Goal: Task Accomplishment & Management: Complete application form

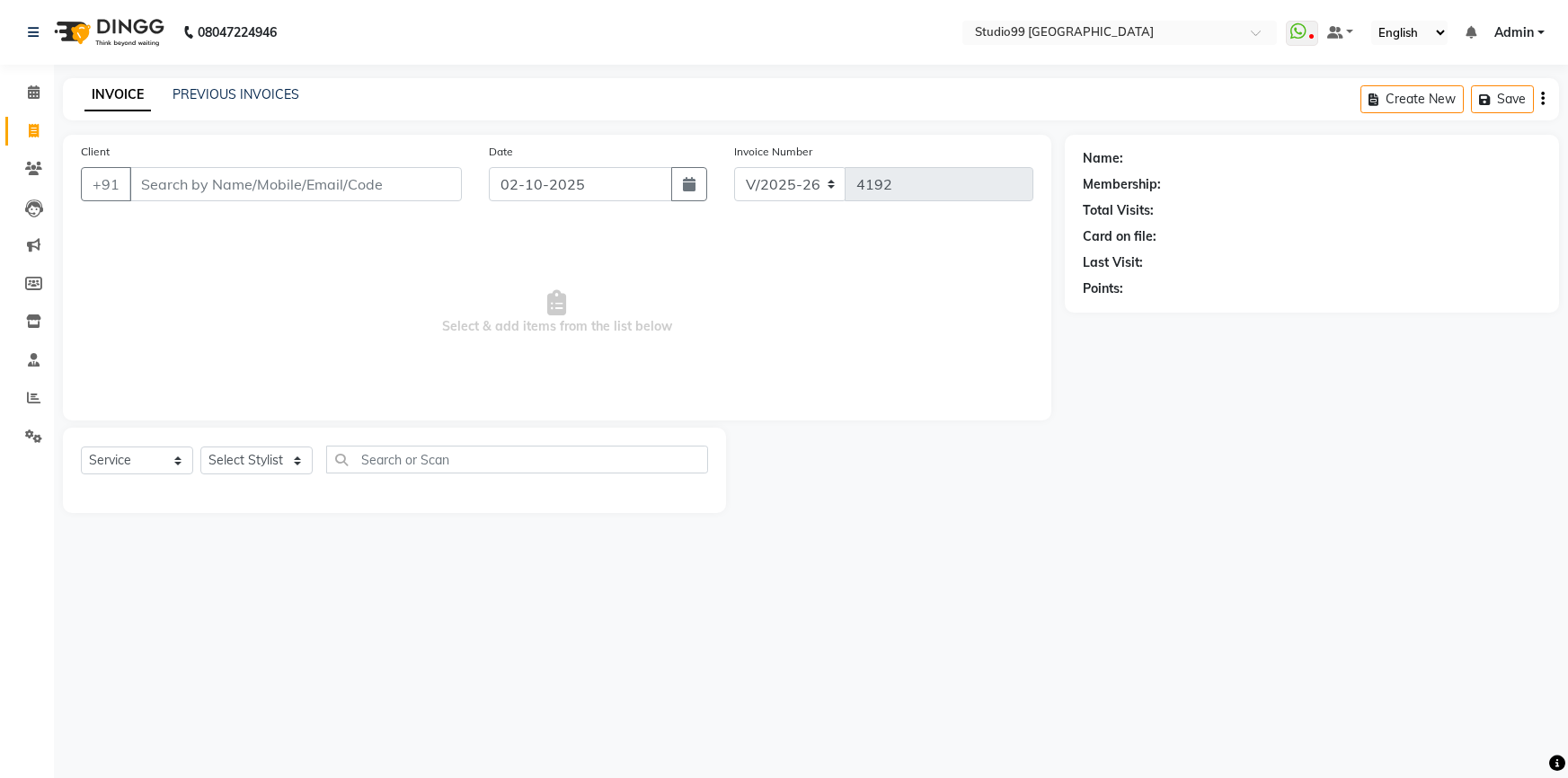
select select "6042"
select select "service"
click at [227, 454] on select "Select Stylist Admin AKSHAY [PERSON_NAME] Gulshan MAHI [PERSON_NAME] PRIYA [PER…" at bounding box center [257, 460] width 112 height 28
select select "43358"
click at [201, 446] on select "Select Stylist Admin AKSHAY [PERSON_NAME] Gulshan MAHI [PERSON_NAME] PRIYA [PER…" at bounding box center [257, 460] width 112 height 28
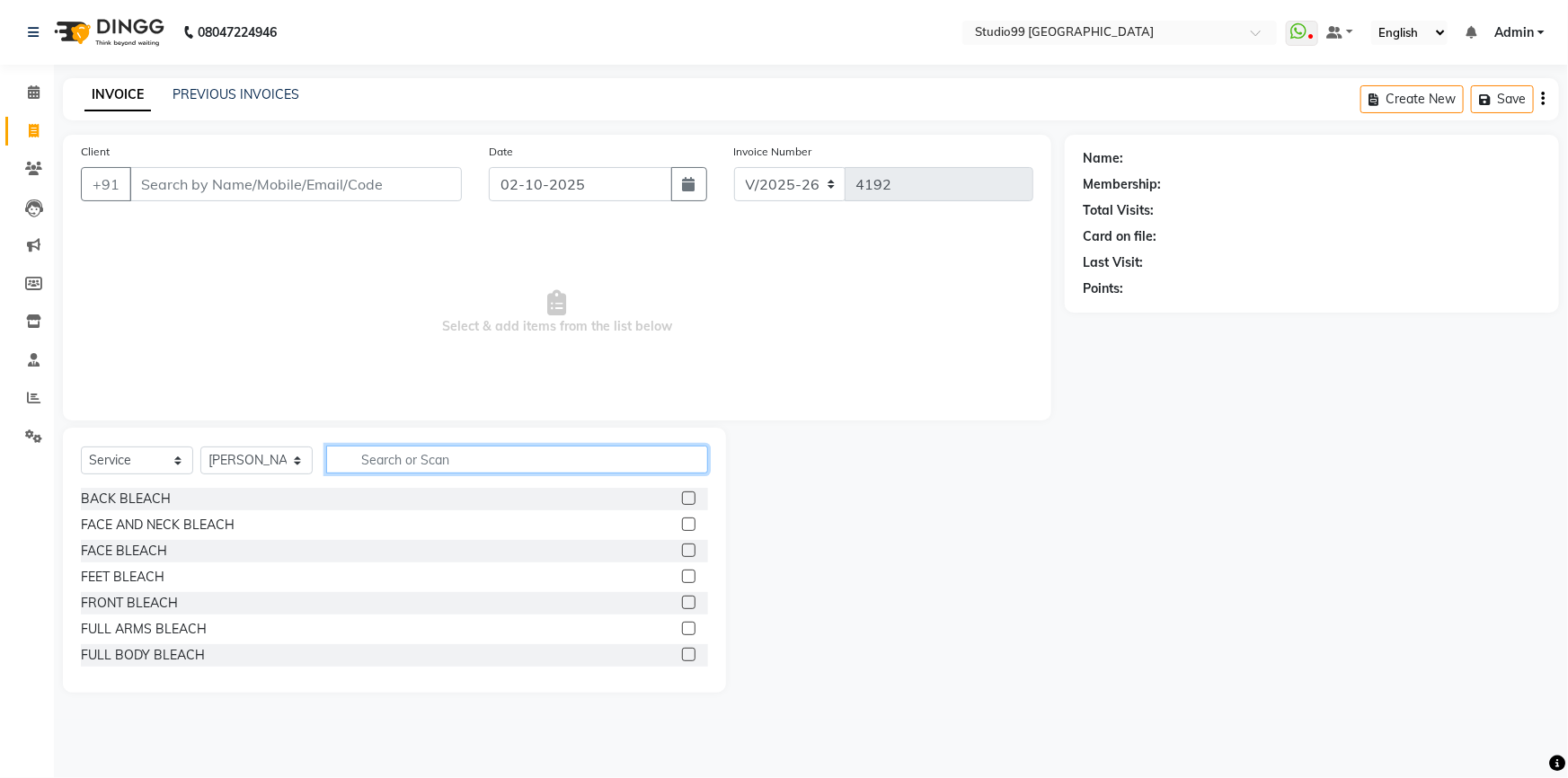
drag, startPoint x: 366, startPoint y: 448, endPoint x: 368, endPoint y: 473, distance: 25.1
click at [366, 450] on input "text" at bounding box center [516, 459] width 382 height 28
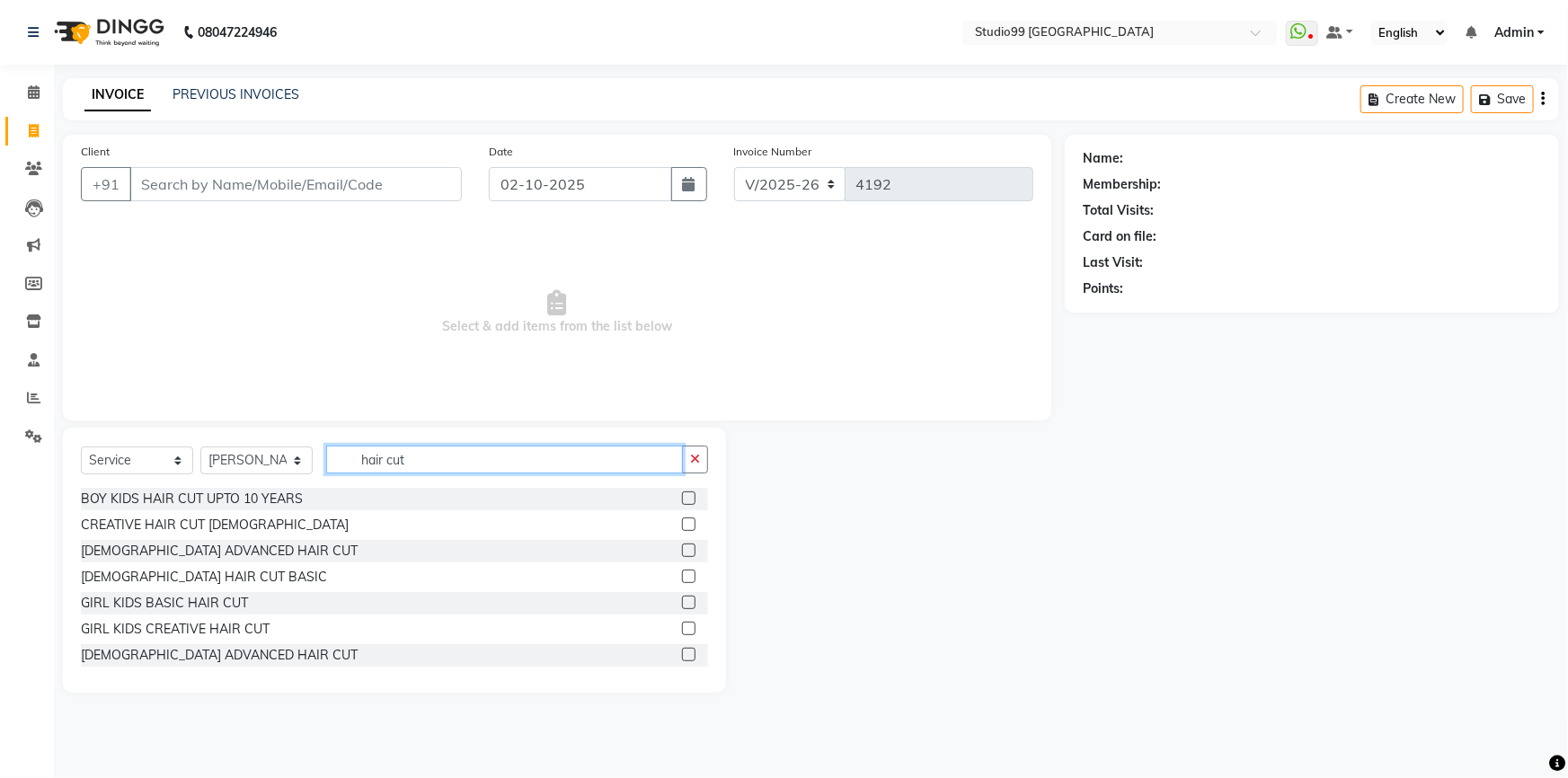
click at [453, 461] on input "hair cut" at bounding box center [504, 459] width 357 height 28
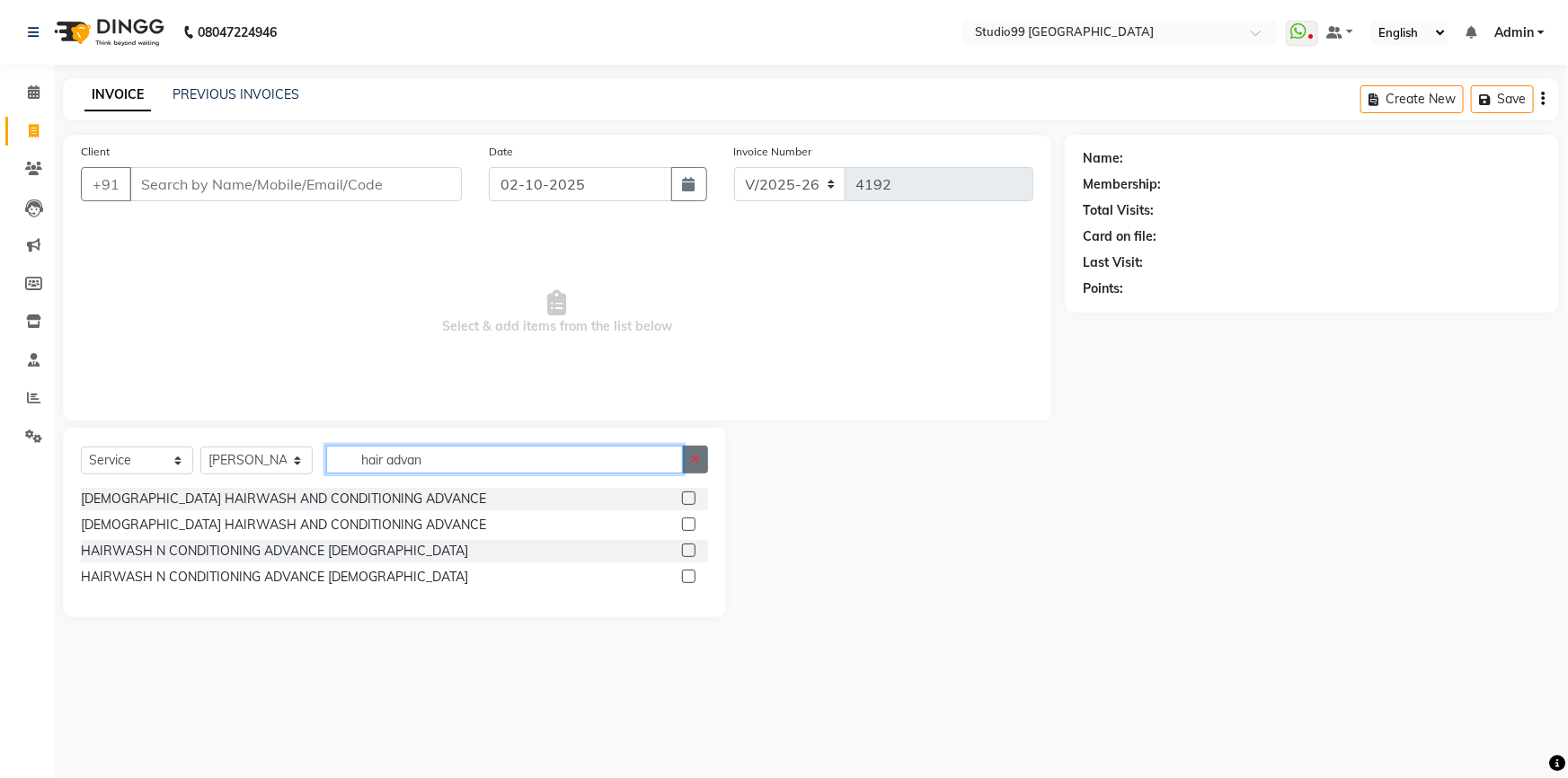
type input "hair advan"
click at [697, 452] on icon "button" at bounding box center [695, 459] width 10 height 13
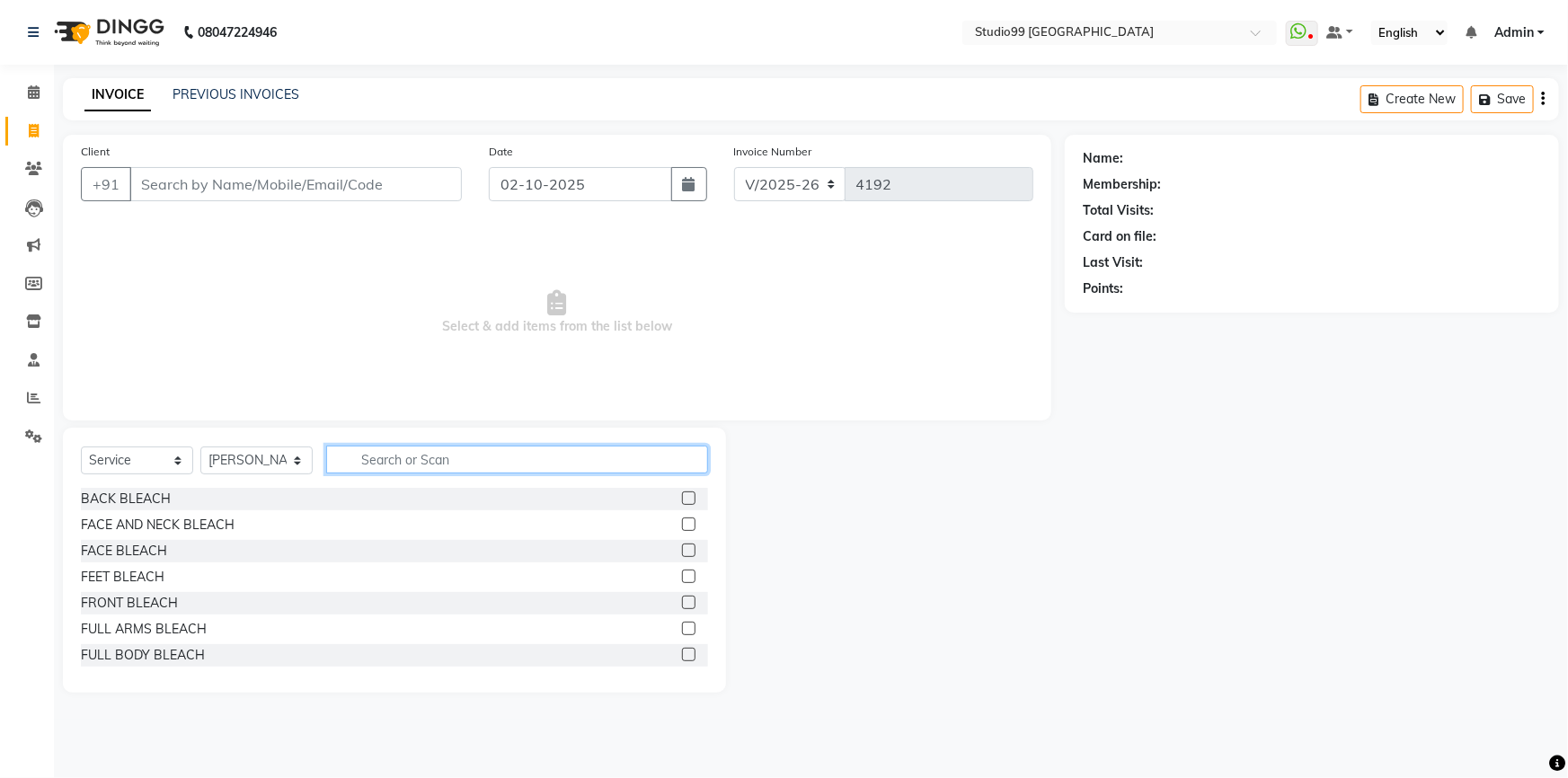
click at [385, 460] on input "text" at bounding box center [516, 459] width 382 height 28
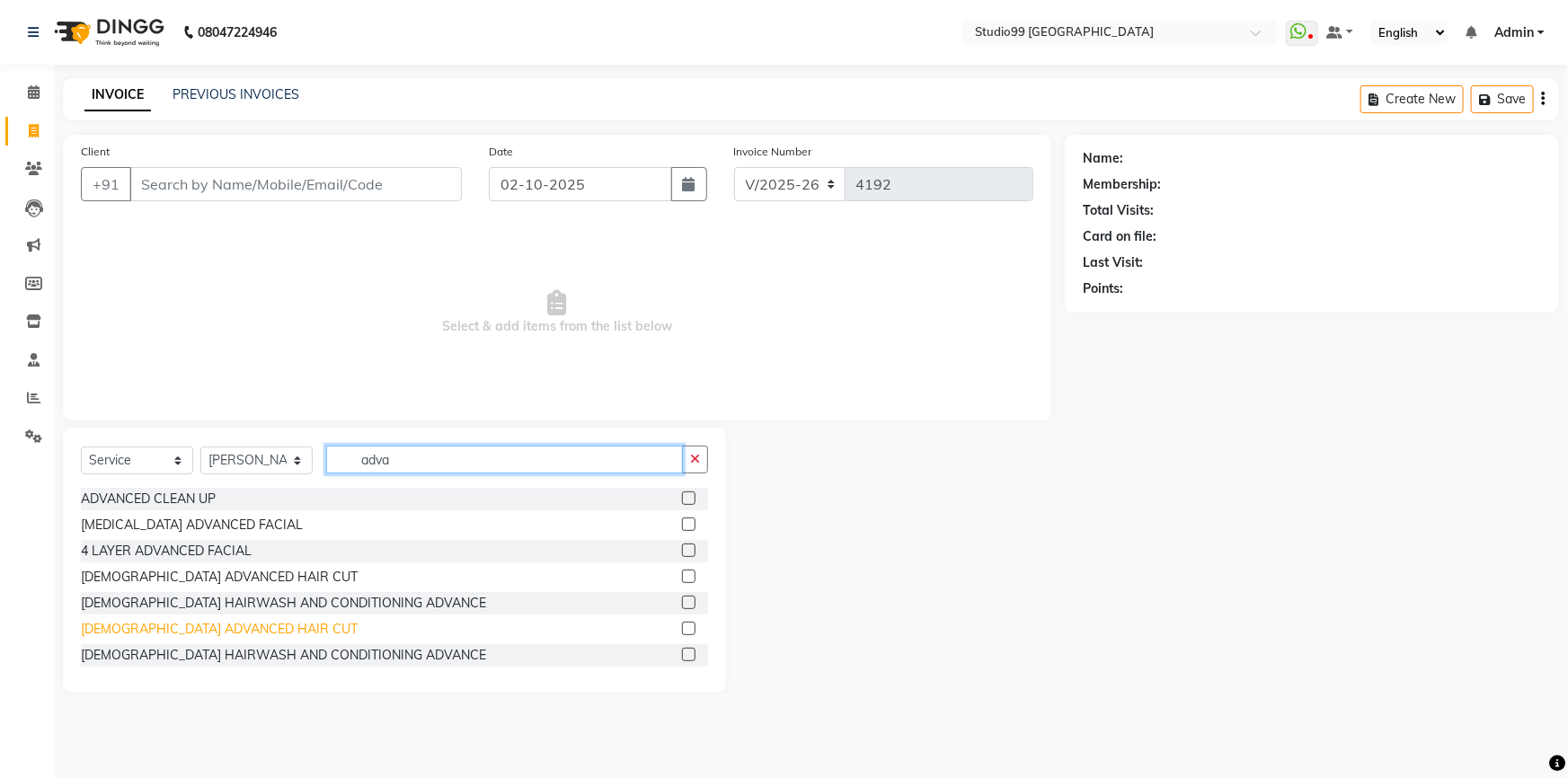
type input "adva"
click at [108, 620] on div "[DEMOGRAPHIC_DATA] ADVANCED HAIR CUT" at bounding box center [219, 629] width 277 height 19
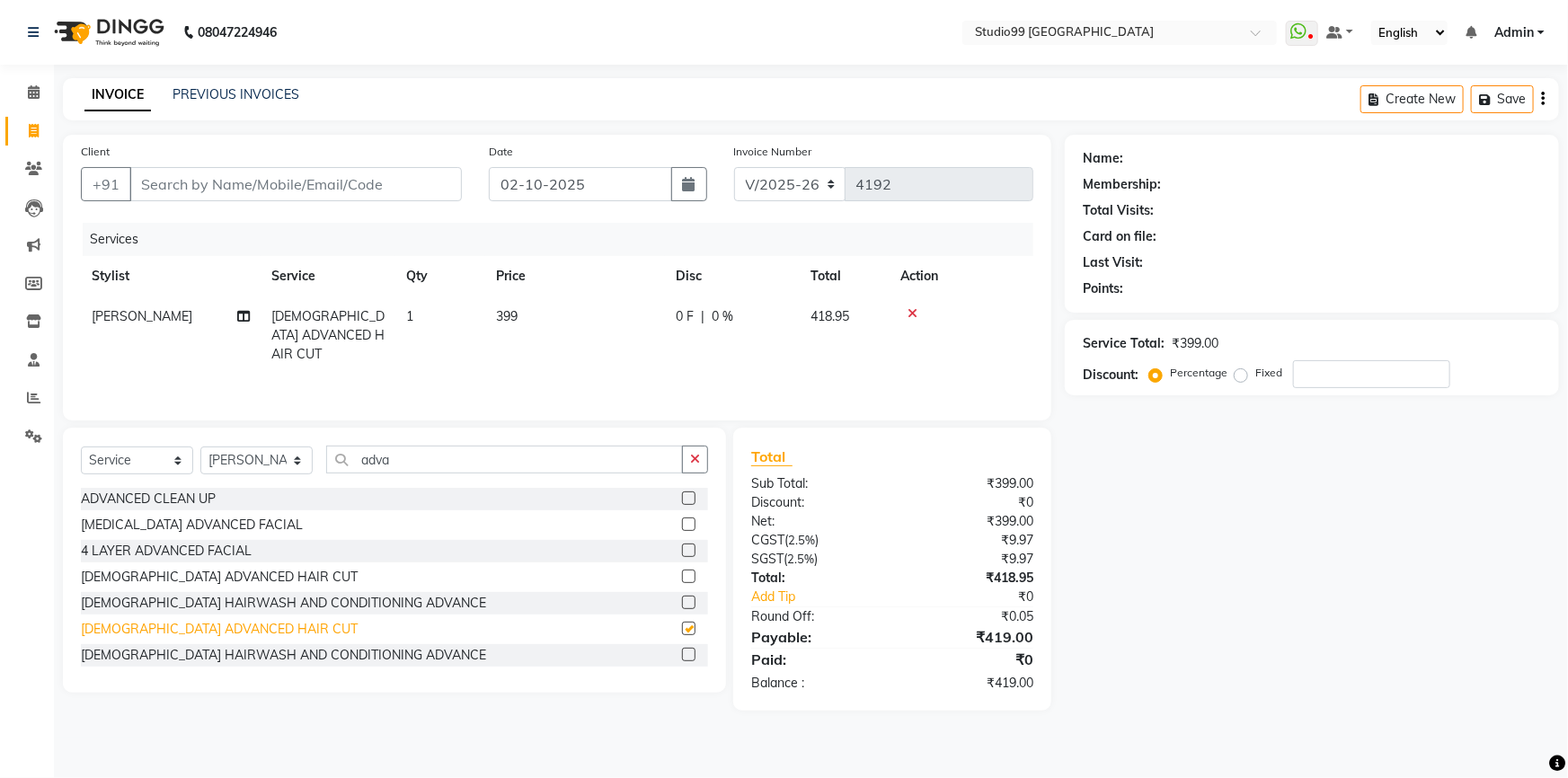
checkbox input "false"
click at [696, 456] on icon "button" at bounding box center [695, 459] width 10 height 13
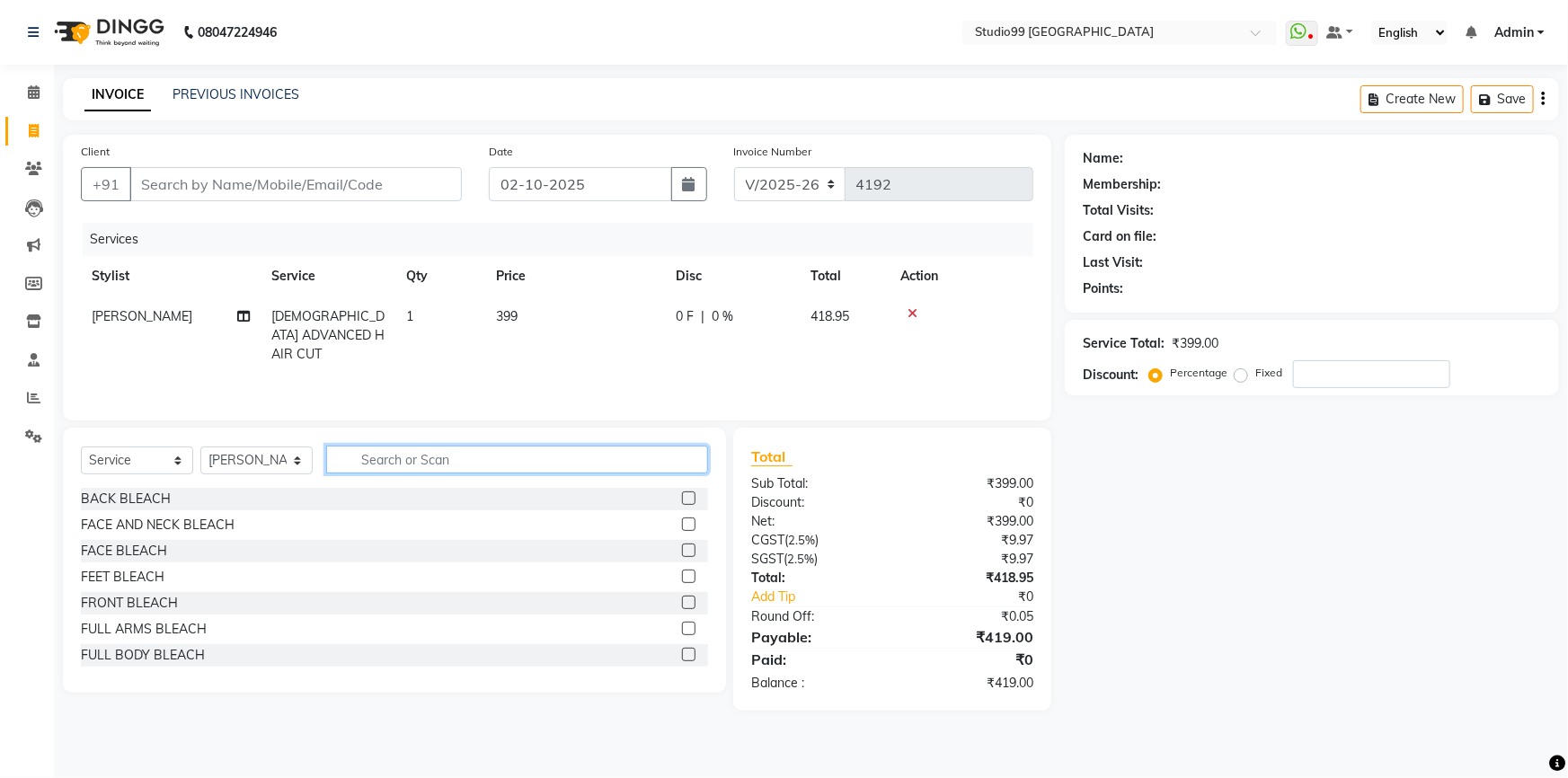
click at [426, 456] on input "text" at bounding box center [516, 459] width 382 height 28
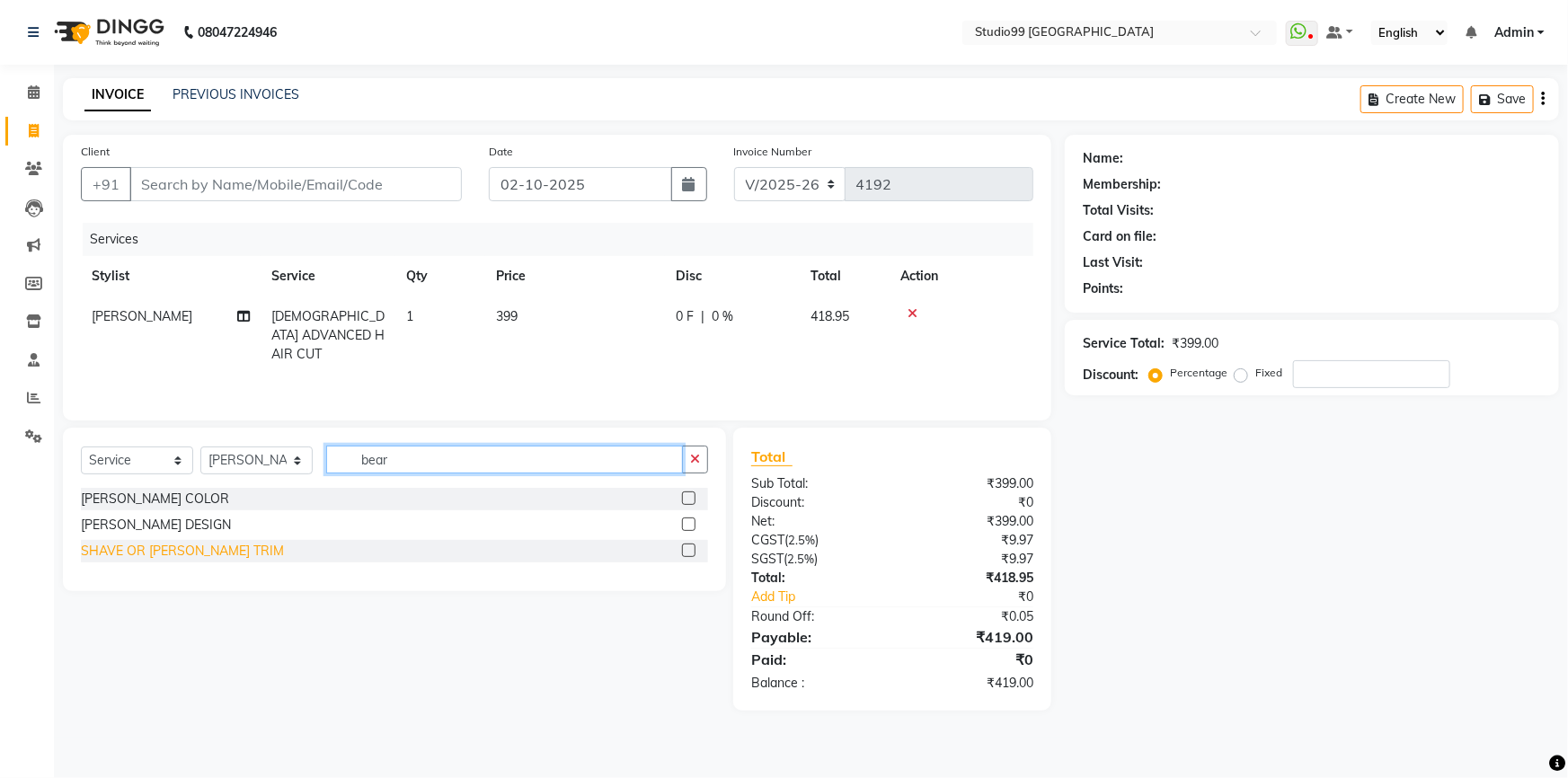
type input "bear"
click at [164, 553] on div "SHAVE OR [PERSON_NAME] TRIM" at bounding box center [182, 551] width 203 height 19
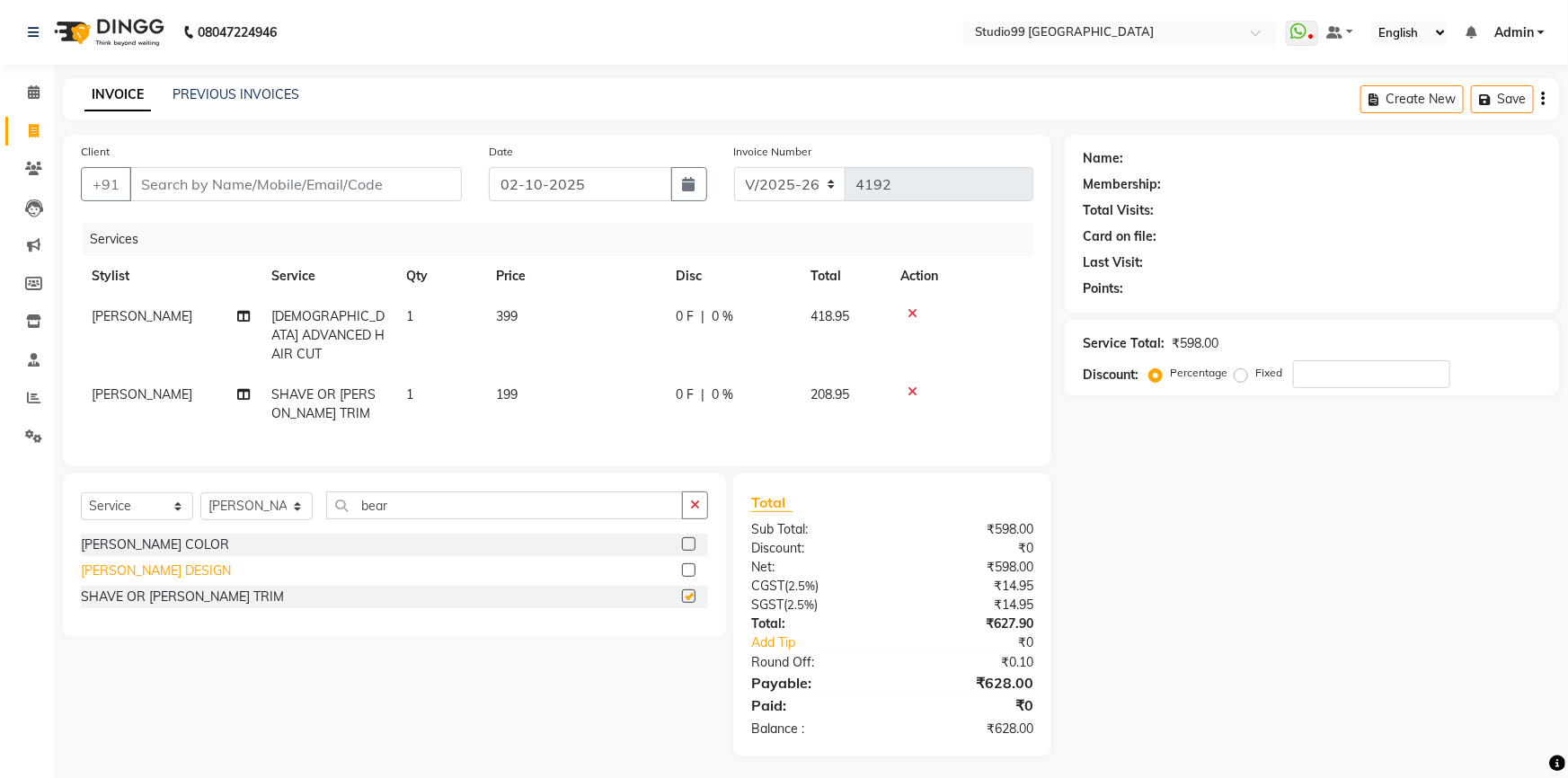
checkbox input "false"
click at [704, 505] on button "button" at bounding box center [695, 505] width 26 height 28
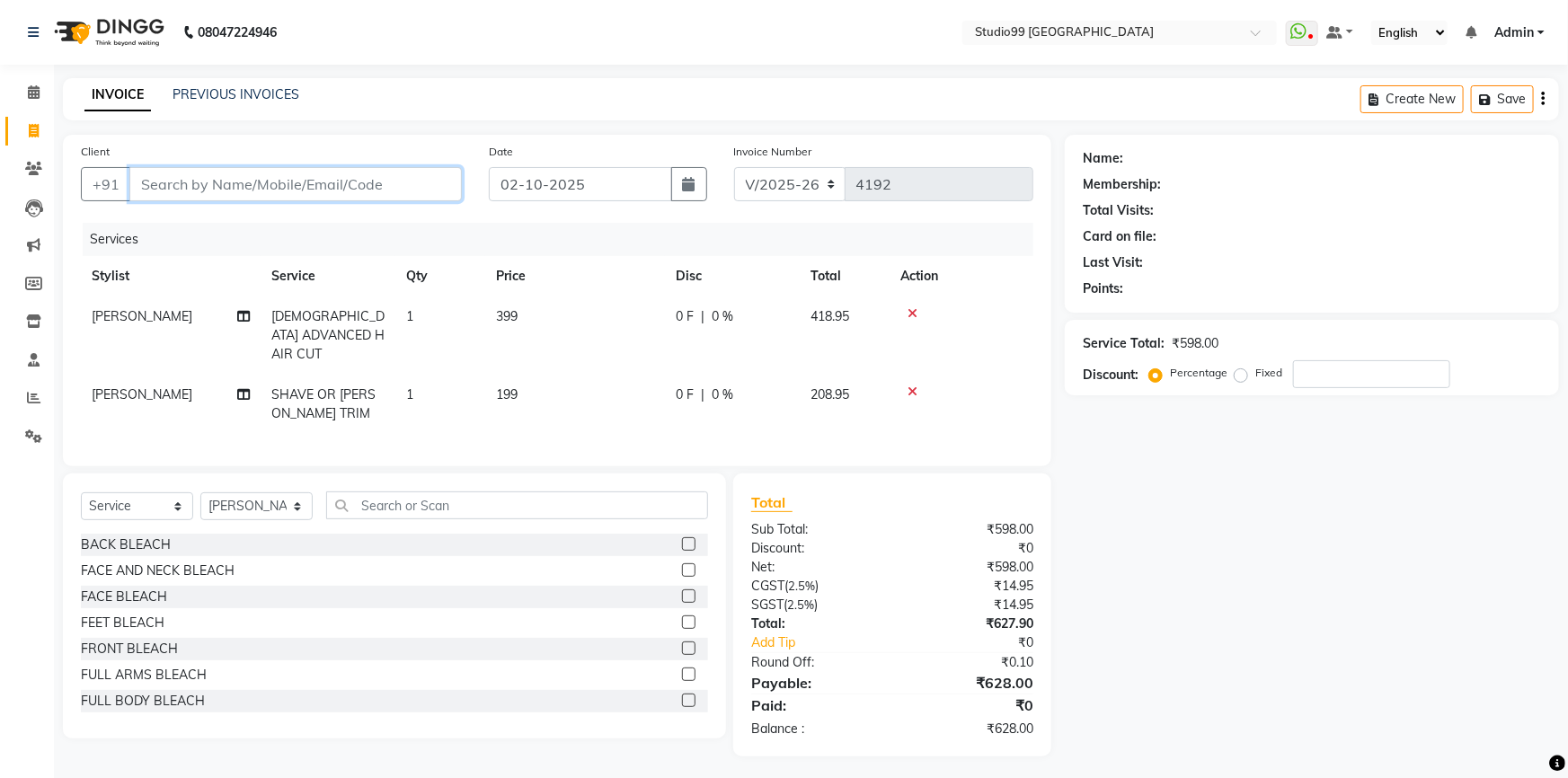
click at [194, 182] on input "Client" at bounding box center [295, 184] width 332 height 34
click at [193, 184] on input "Client" at bounding box center [295, 184] width 332 height 34
type input "9"
type input "0"
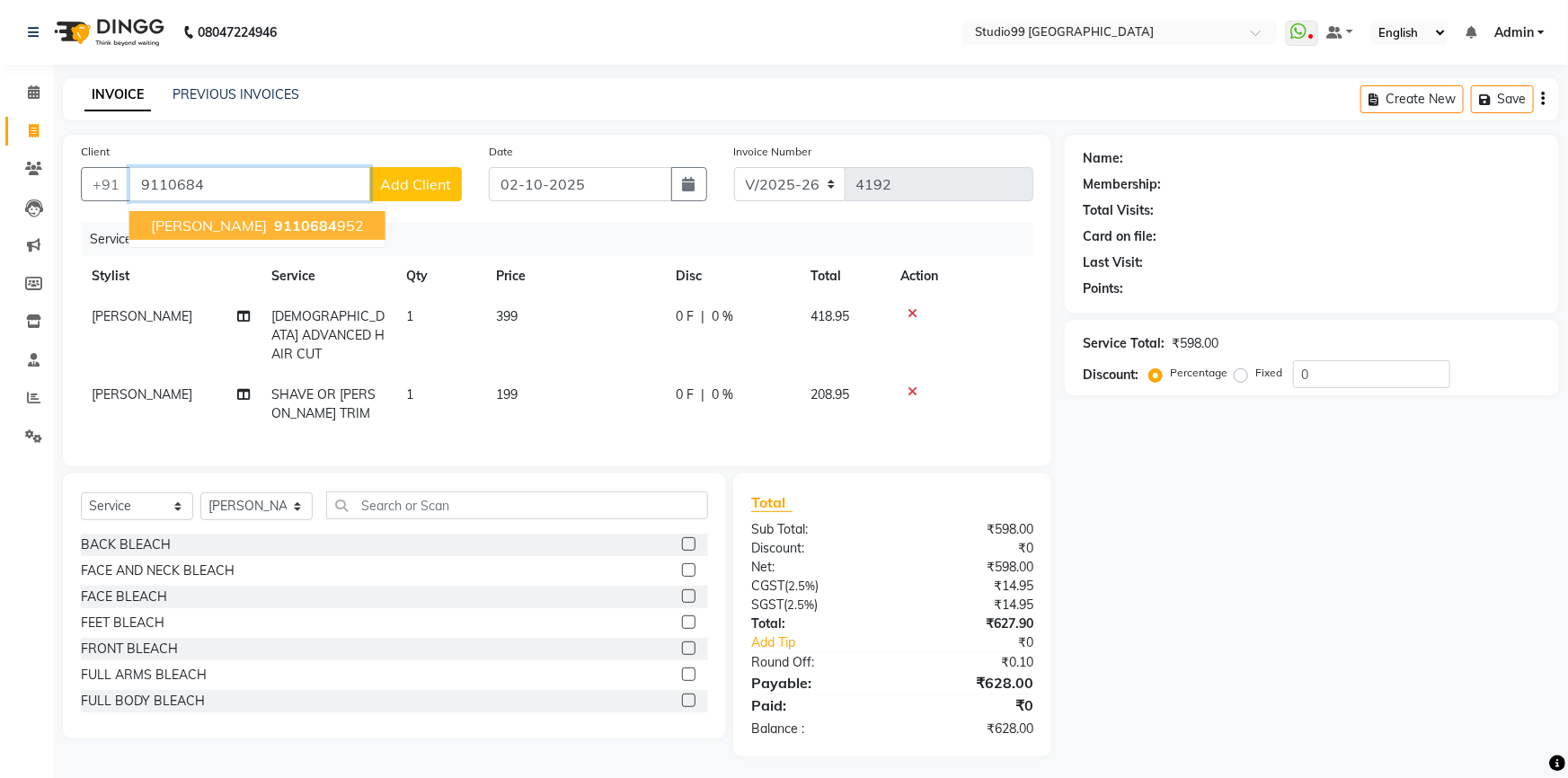
click at [156, 227] on span "[PERSON_NAME]" at bounding box center [209, 225] width 116 height 18
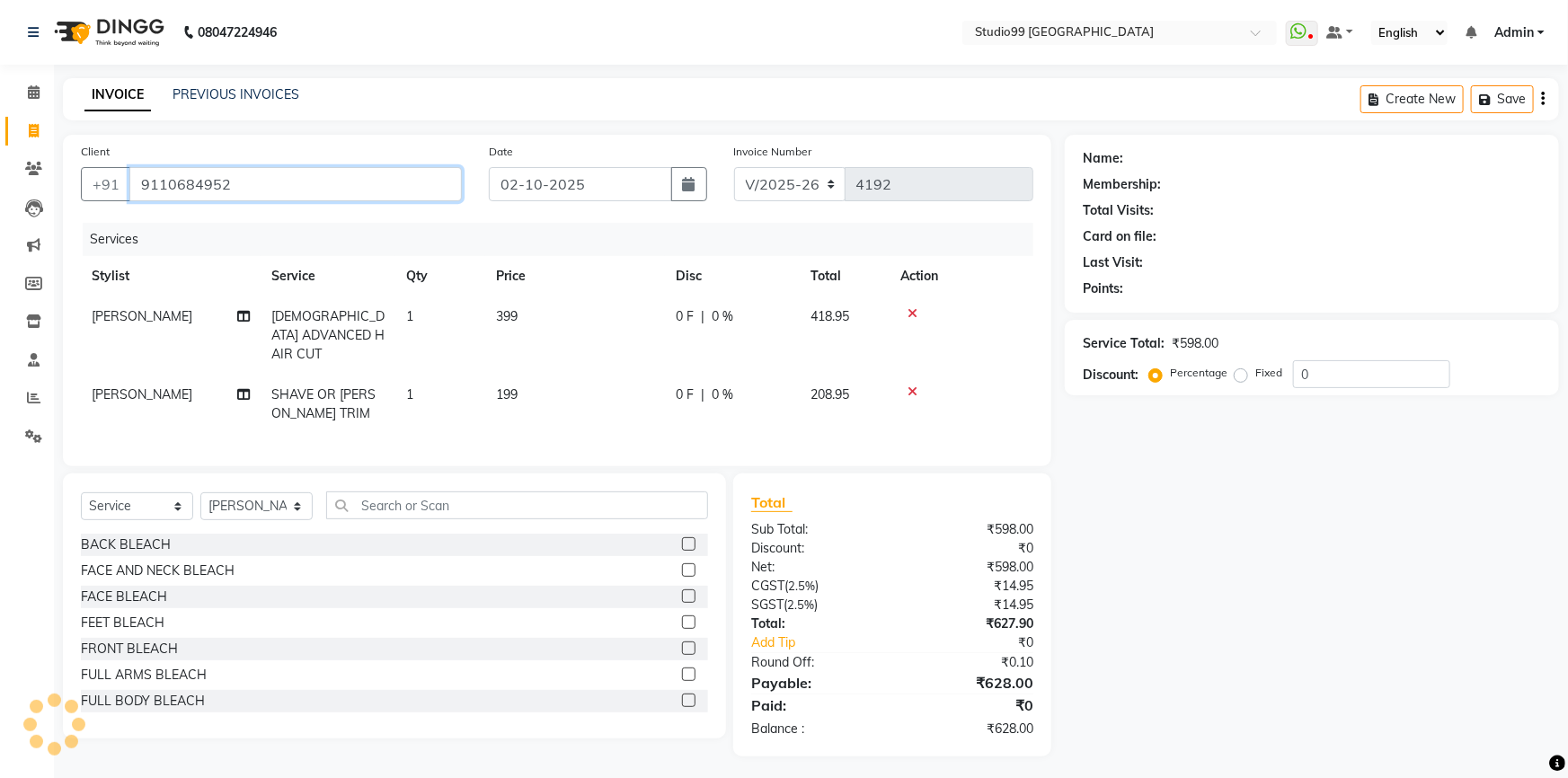
type input "9110684952"
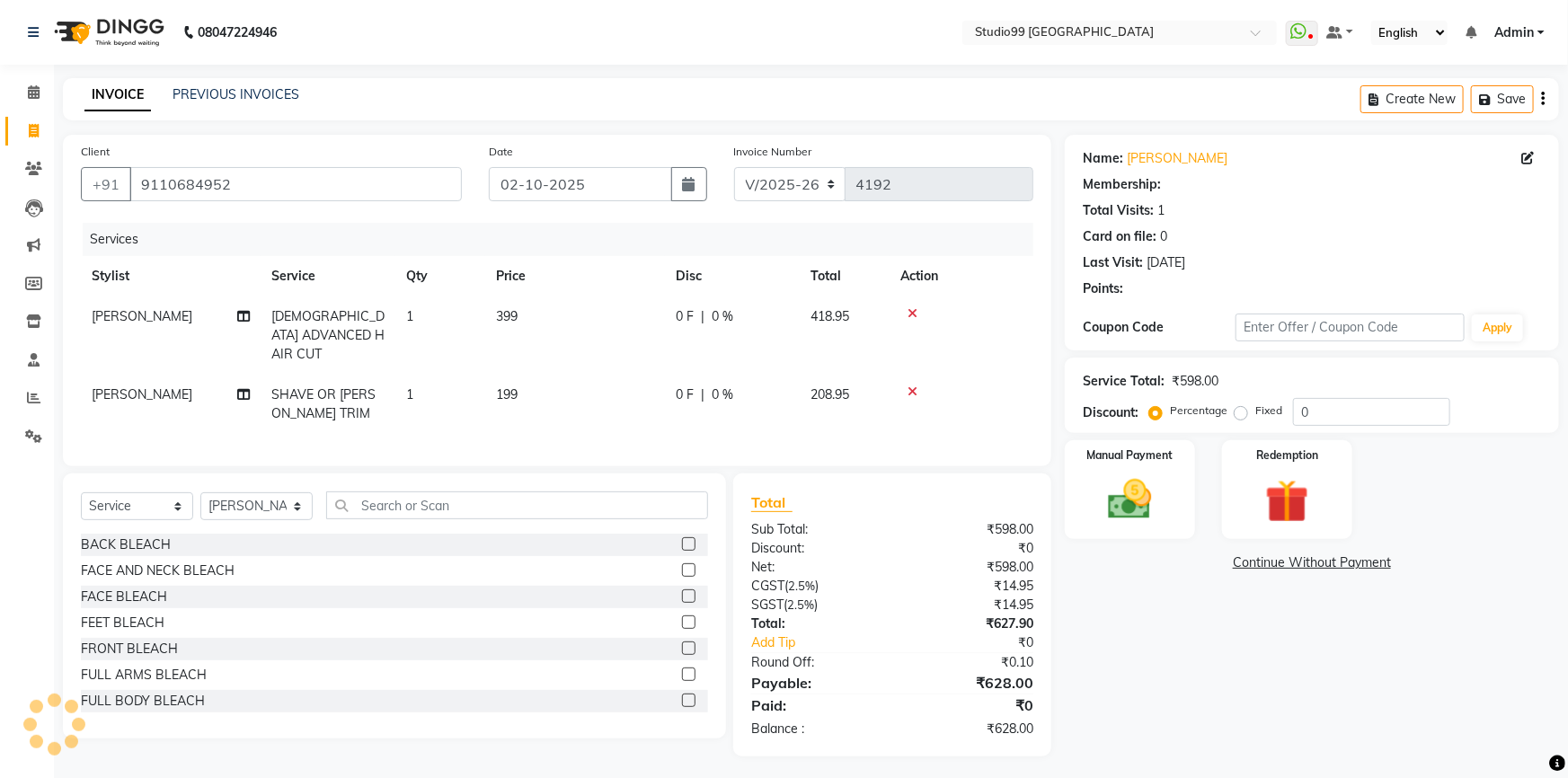
select select "2: Object"
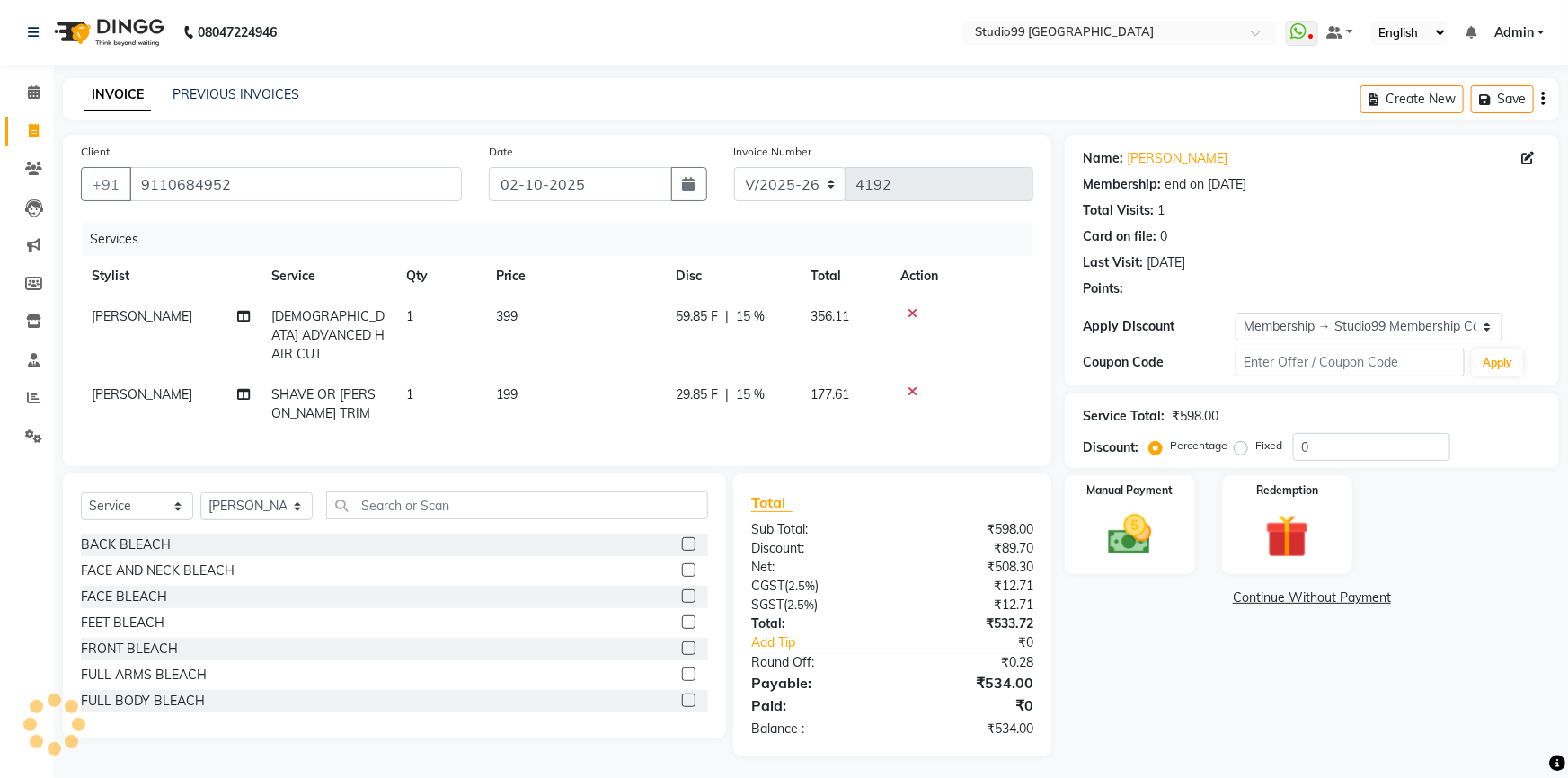
type input "15"
click at [1170, 525] on div "Manual Payment" at bounding box center [1129, 525] width 135 height 103
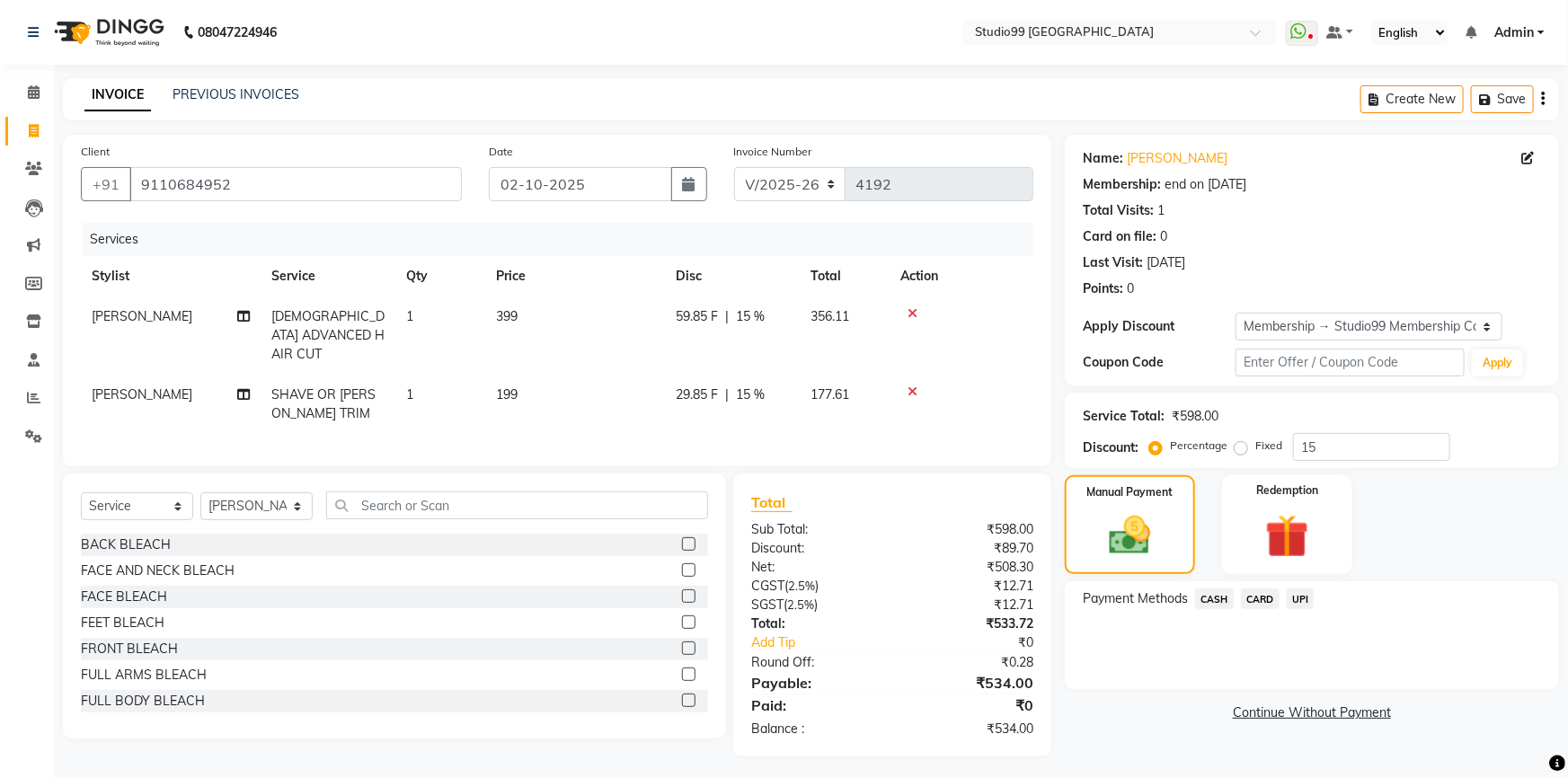
click at [1257, 598] on span "CARD" at bounding box center [1261, 599] width 39 height 20
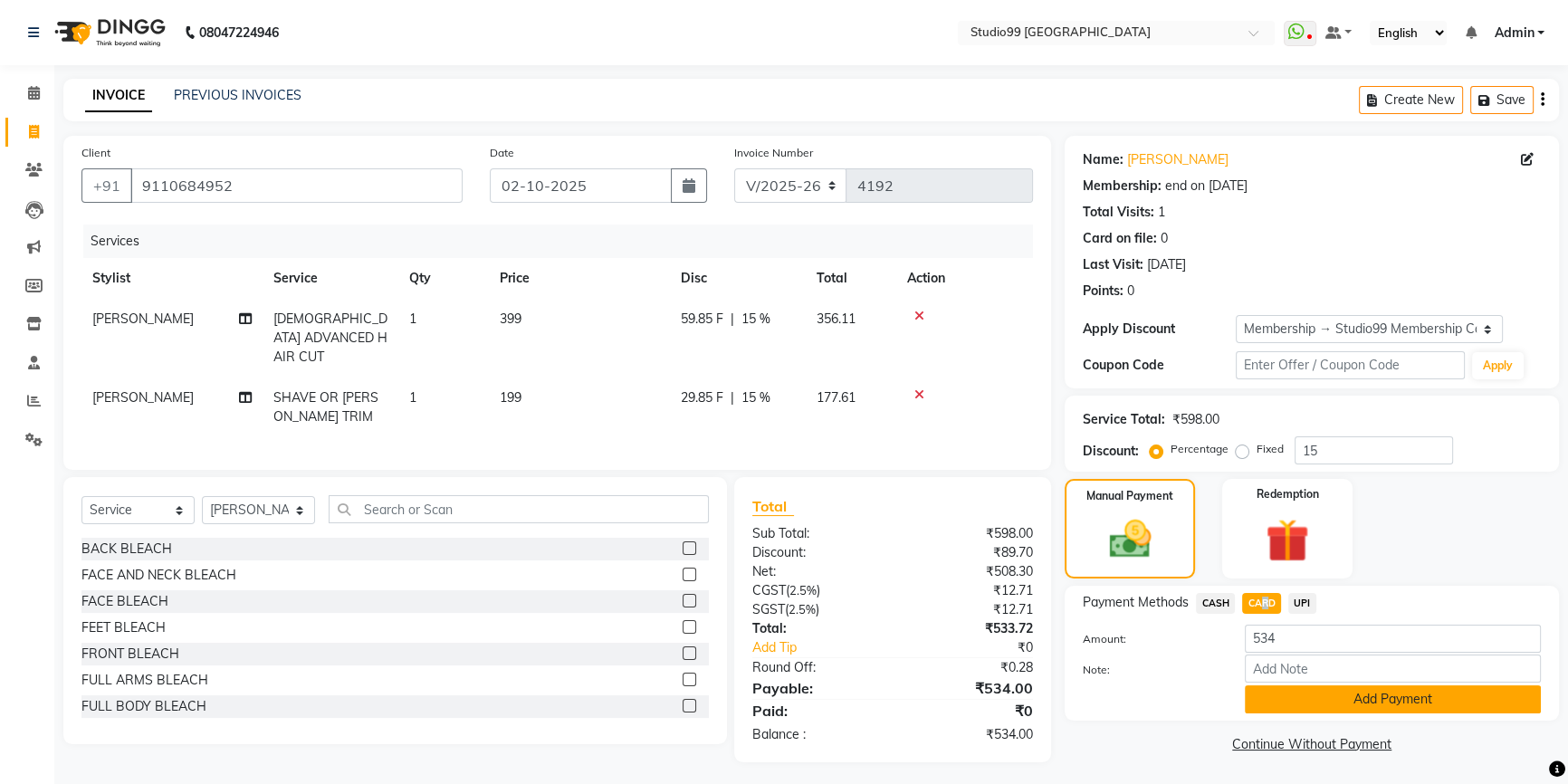
click at [1275, 694] on button "Add Payment" at bounding box center [1393, 699] width 296 height 28
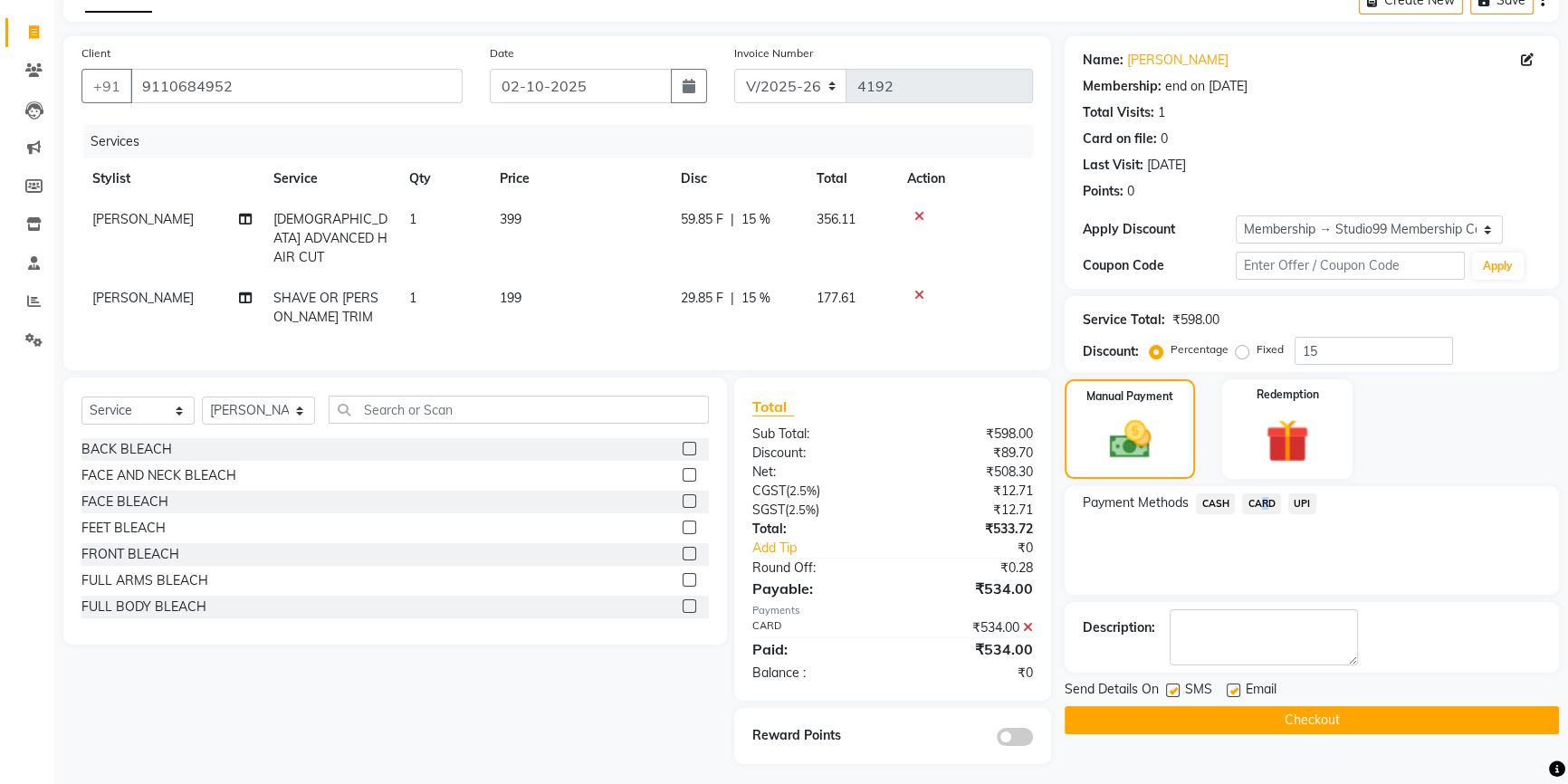
scroll to position [100, 0]
click at [1277, 710] on button "Checkout" at bounding box center [1311, 719] width 494 height 28
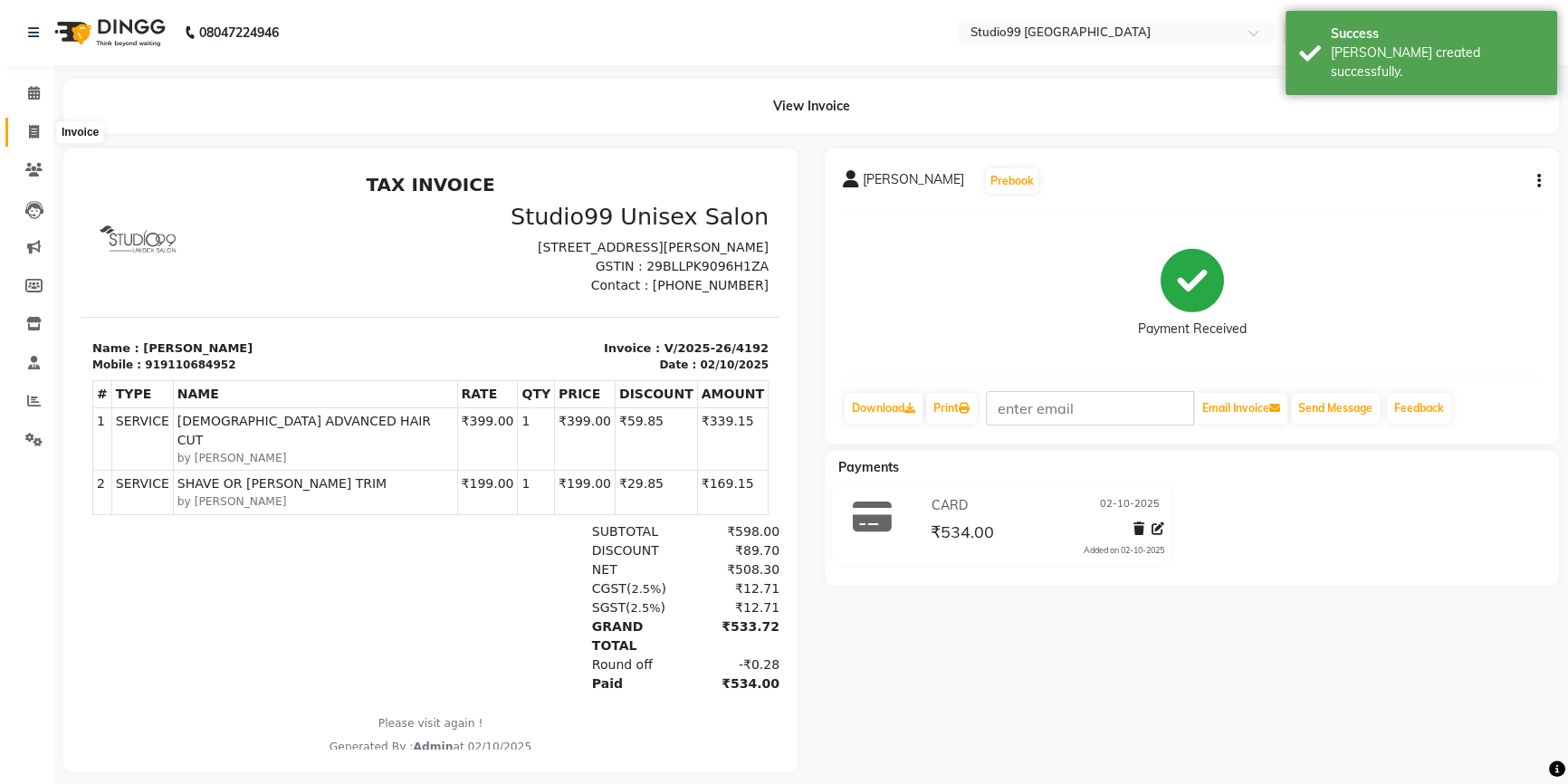
click at [33, 127] on icon at bounding box center [33, 132] width 10 height 14
select select "service"
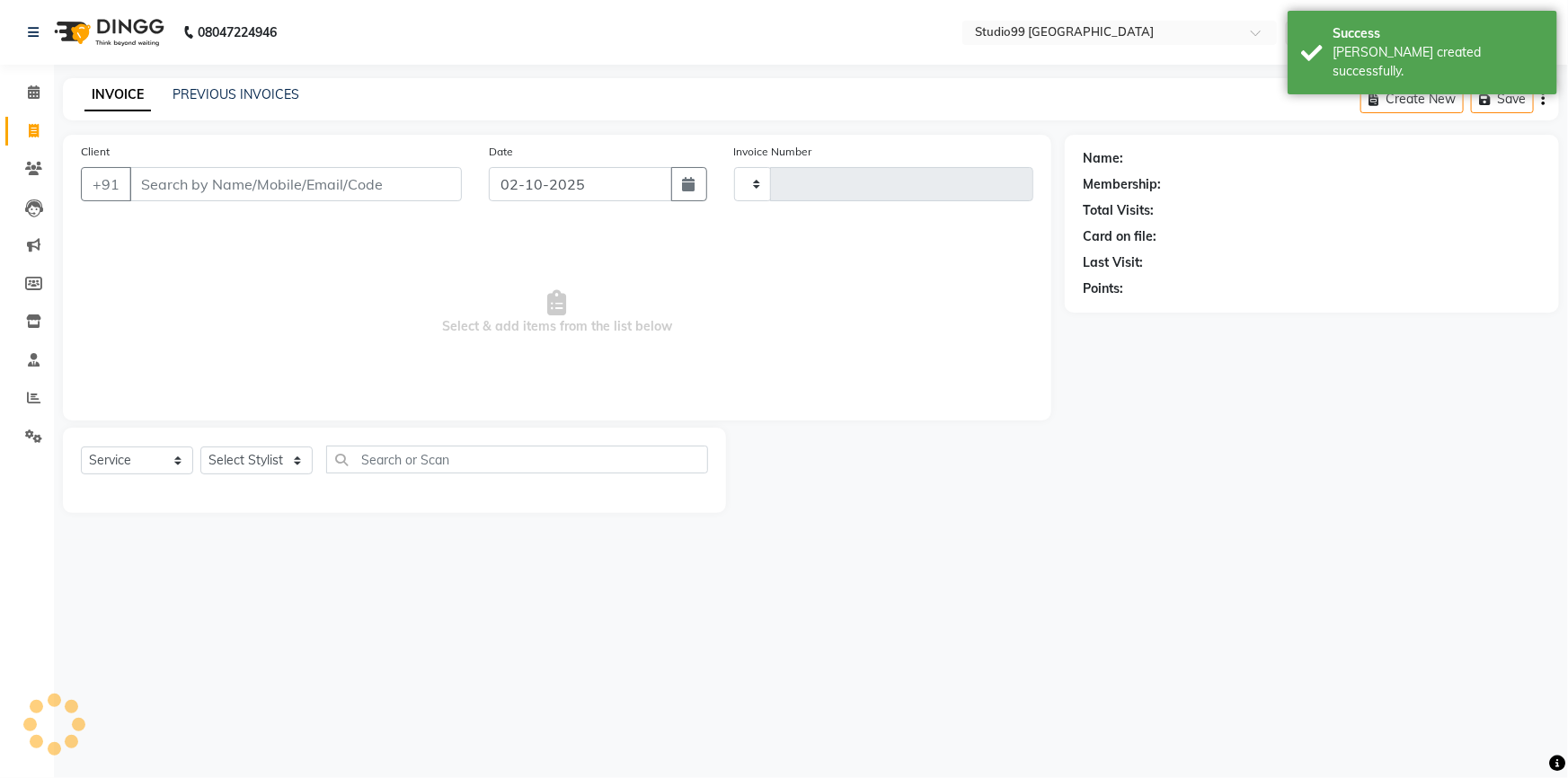
type input "4193"
select select "6042"
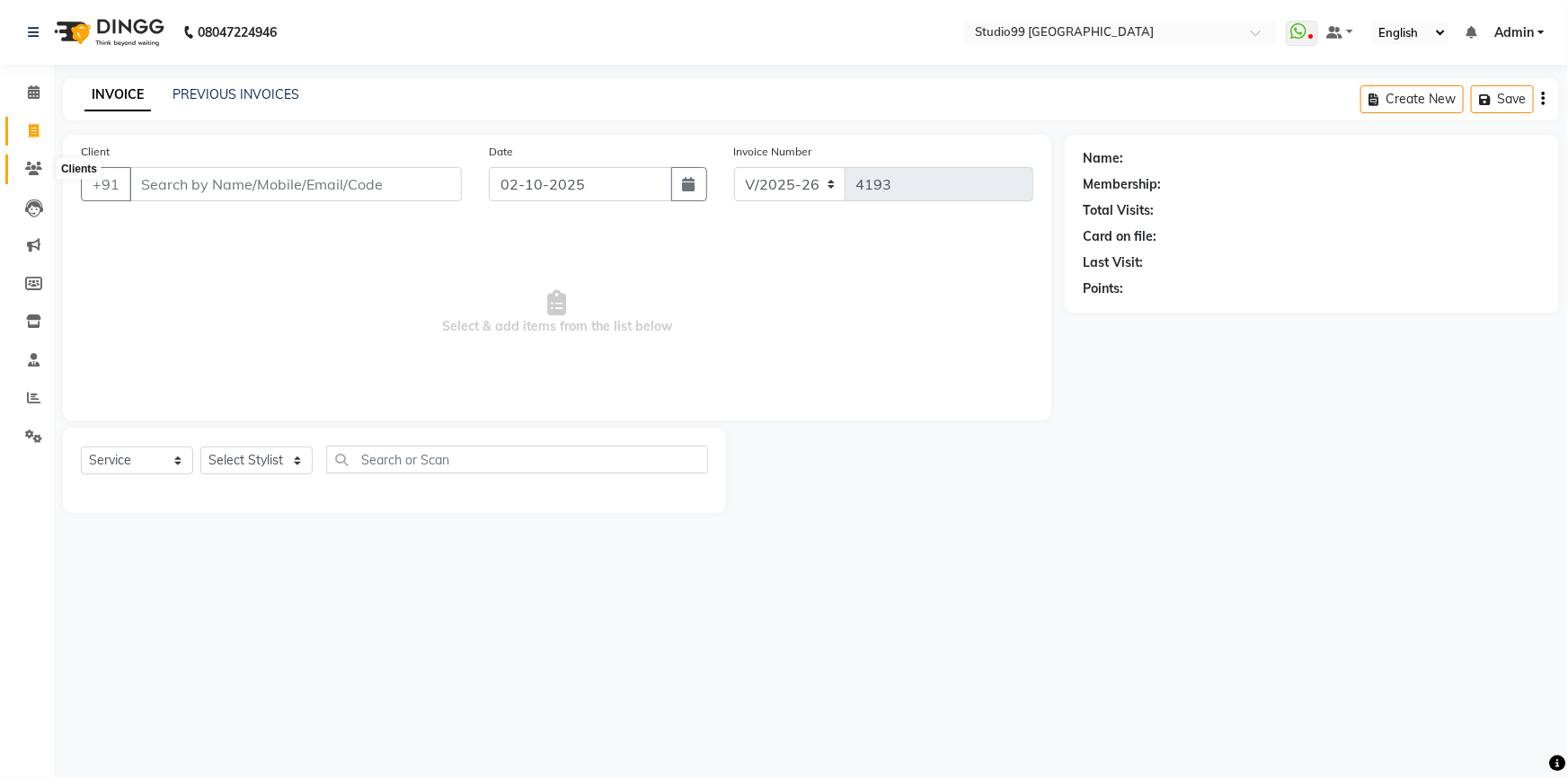
click at [29, 166] on icon at bounding box center [33, 168] width 17 height 14
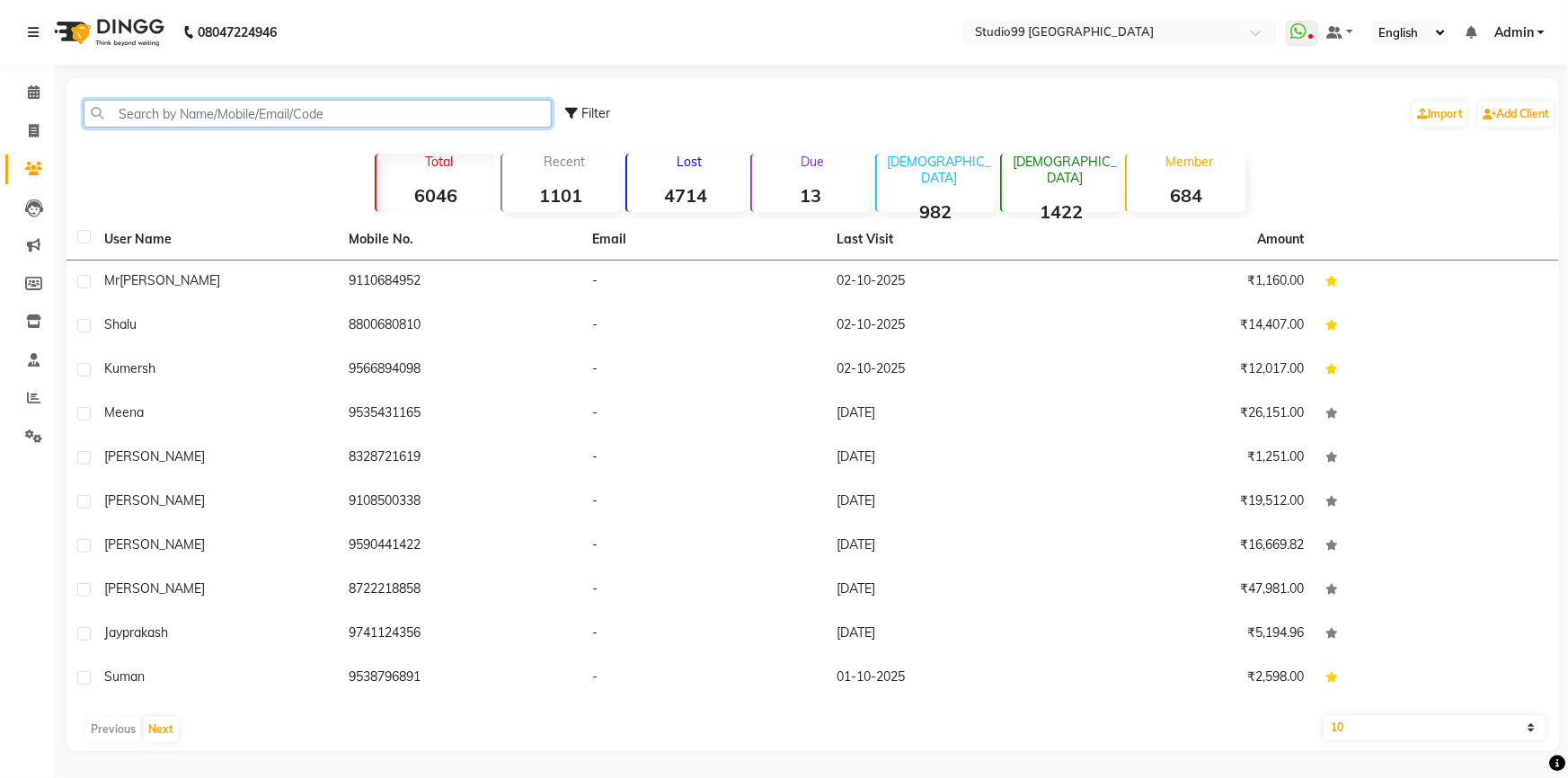
click at [216, 103] on input "text" at bounding box center [317, 113] width 468 height 28
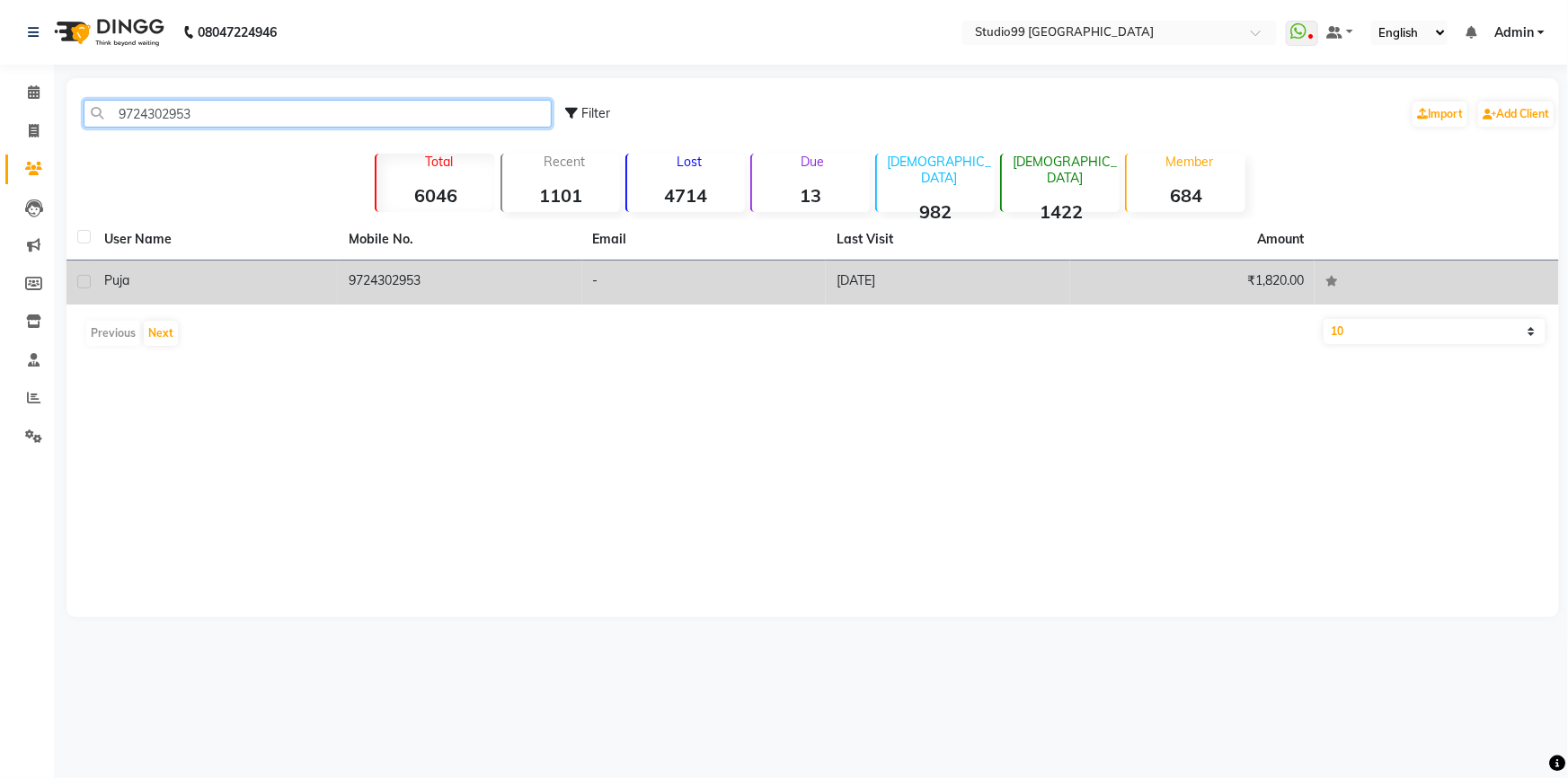
type input "9724302953"
click at [363, 279] on td "9724302953" at bounding box center [460, 282] width 245 height 44
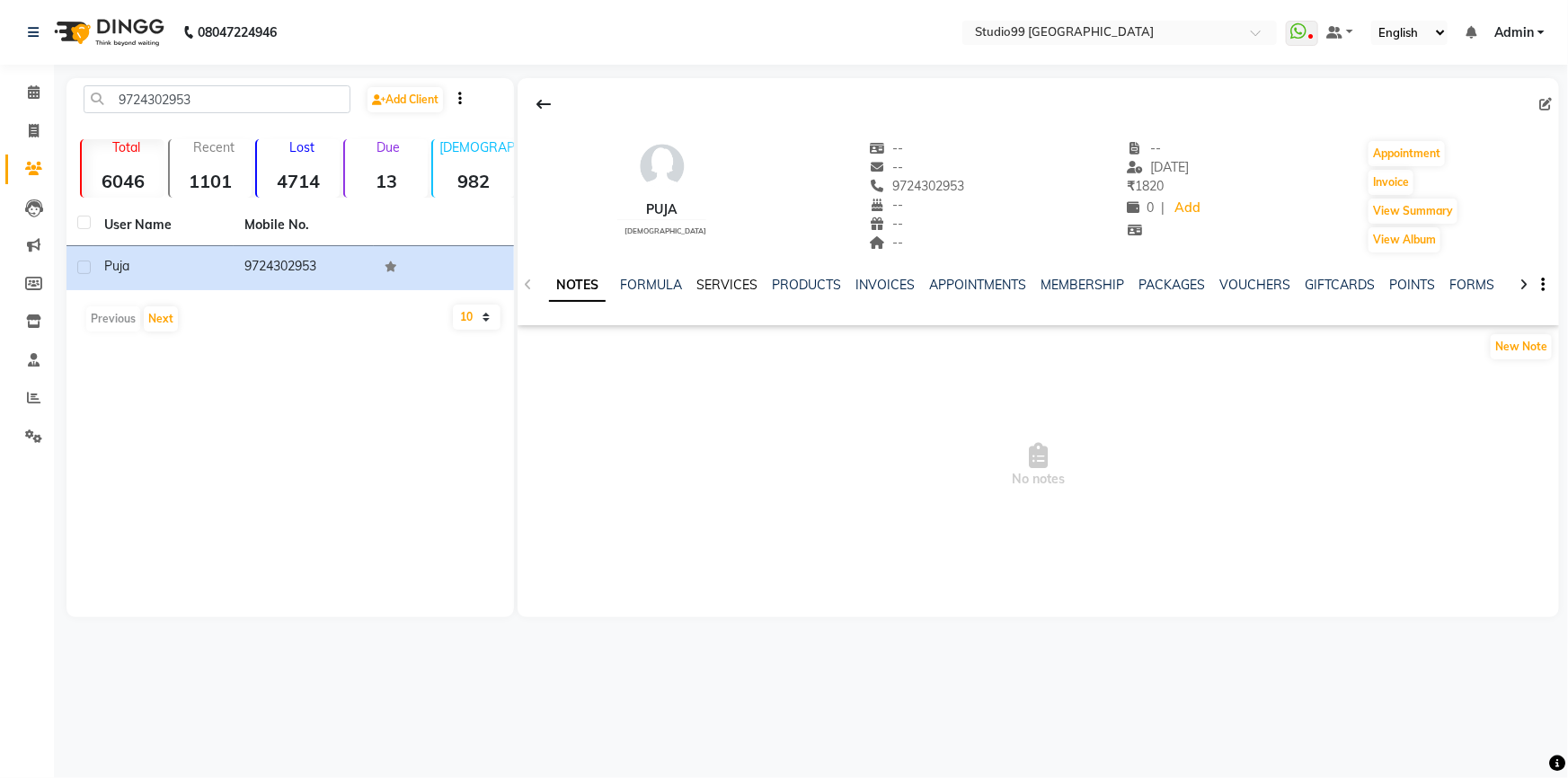
click at [725, 286] on link "SERVICES" at bounding box center [727, 285] width 61 height 17
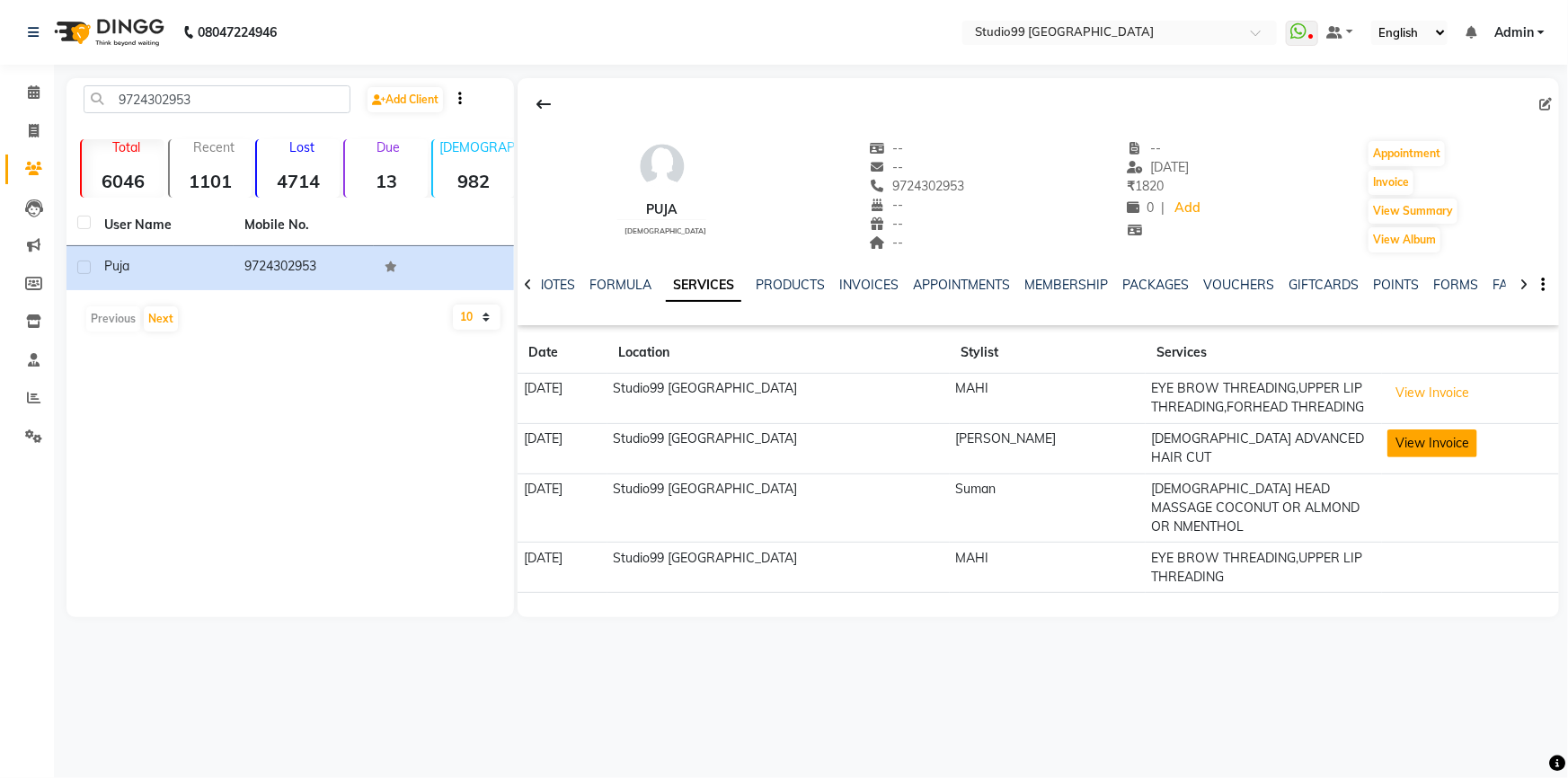
click at [1456, 457] on button "View Invoice" at bounding box center [1433, 443] width 90 height 28
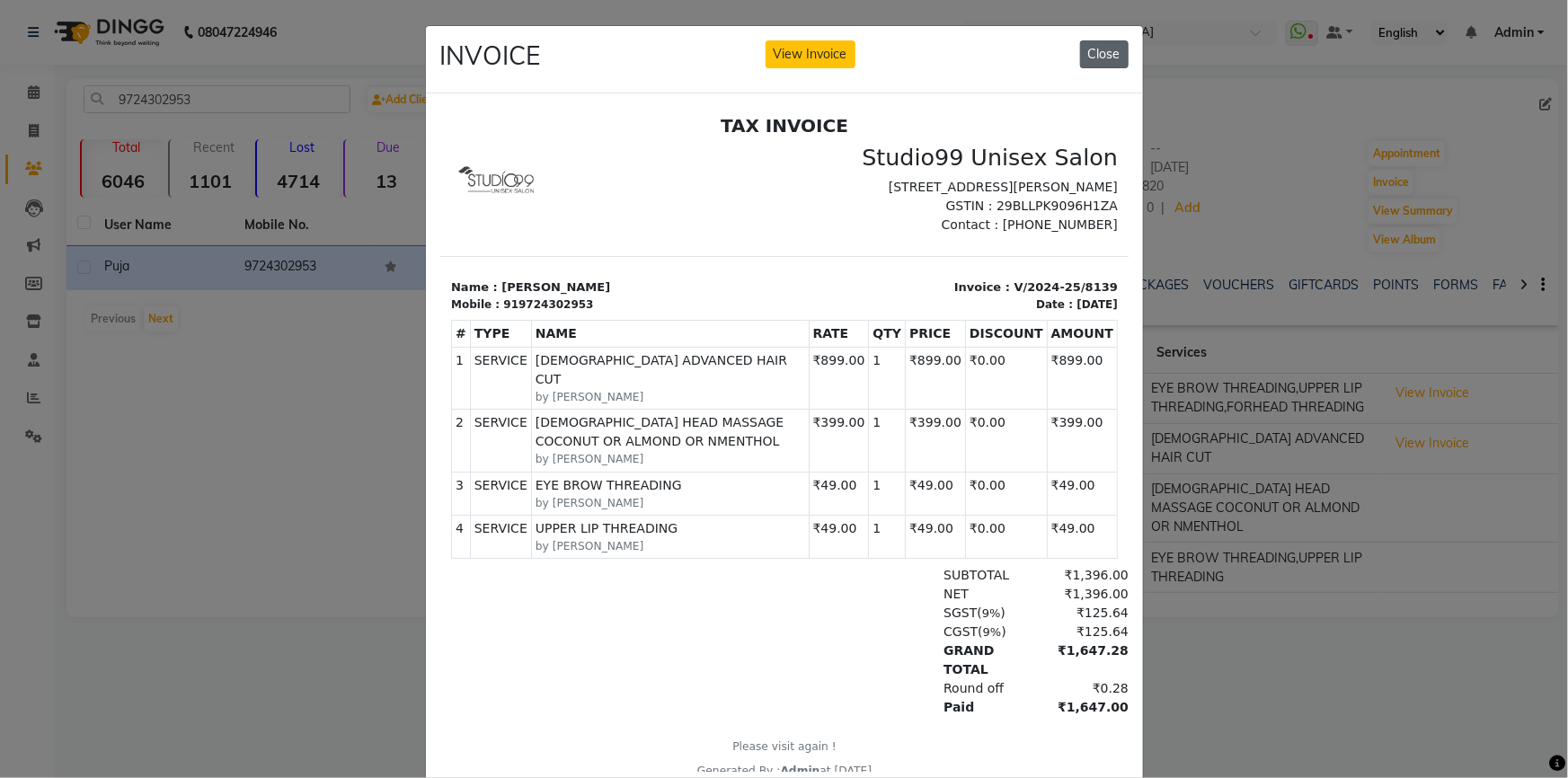
click at [1082, 53] on button "Close" at bounding box center [1104, 54] width 49 height 28
